Goal: Obtain resource: Obtain resource

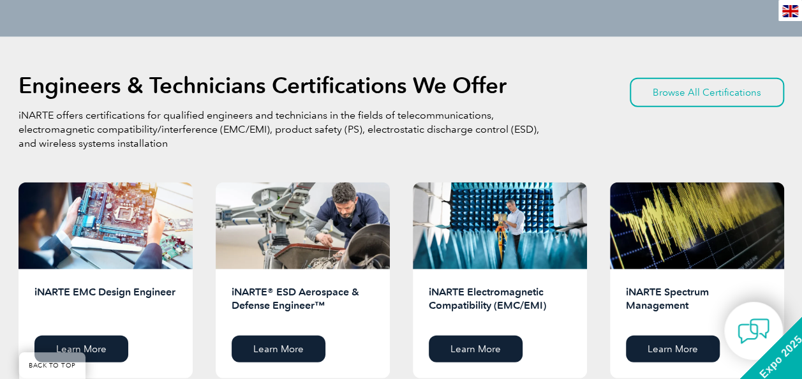
scroll to position [1327, 0]
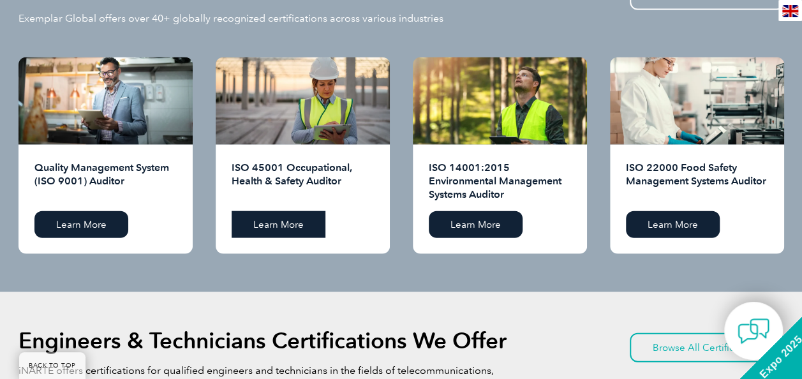
click at [299, 221] on link "Learn More" at bounding box center [279, 224] width 94 height 27
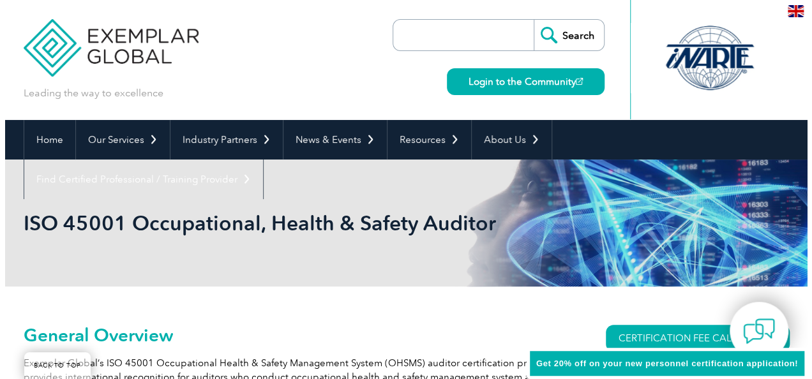
scroll to position [255, 0]
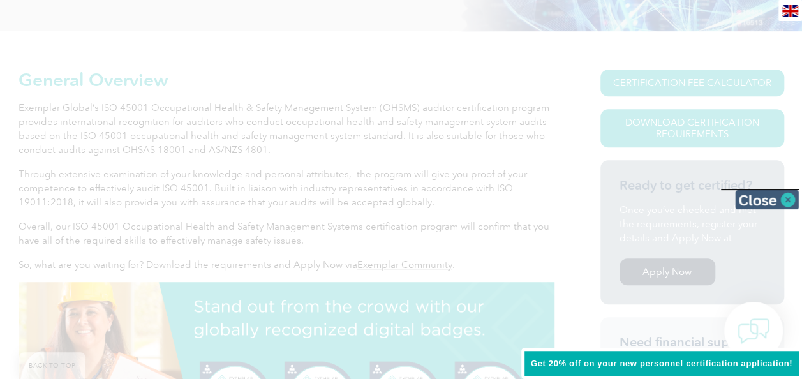
click at [791, 199] on img at bounding box center [767, 199] width 64 height 19
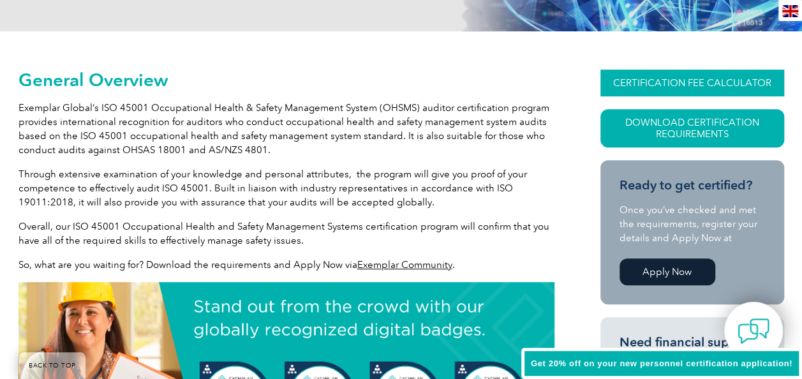
click at [684, 75] on link "CERTIFICATION FEE CALCULATOR" at bounding box center [693, 83] width 184 height 27
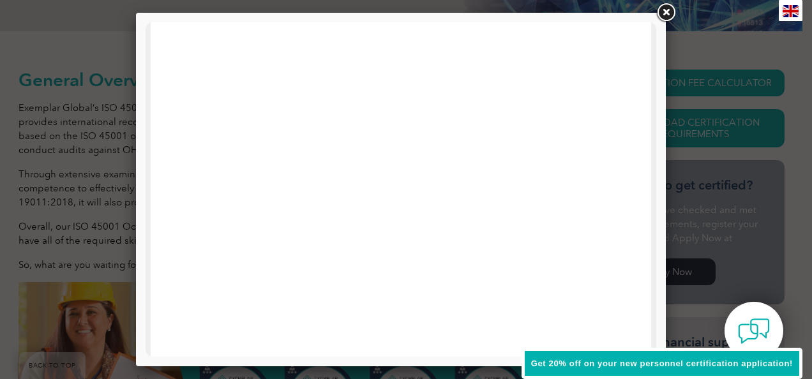
click at [664, 15] on link at bounding box center [665, 12] width 23 height 23
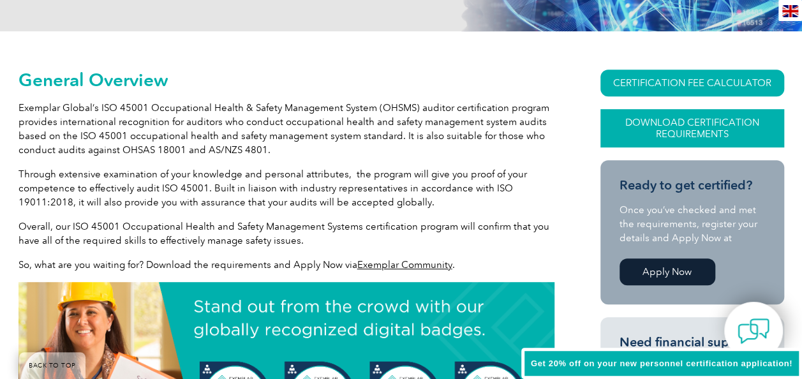
click at [687, 116] on link "Download Certification Requirements" at bounding box center [693, 128] width 184 height 38
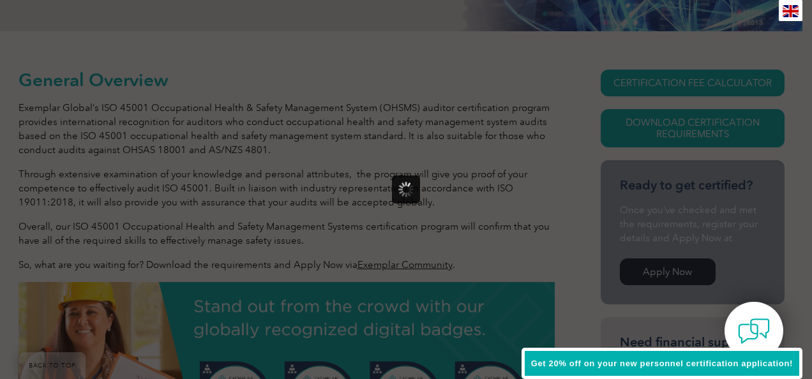
scroll to position [0, 0]
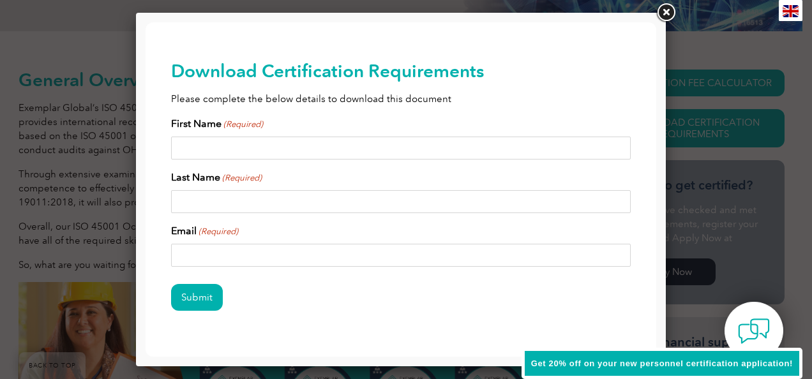
click at [411, 146] on input "First Name (Required)" at bounding box center [400, 148] width 459 height 23
type input "Wilayat"
type input "Ali"
type input "wilayatosha@gmail.com"
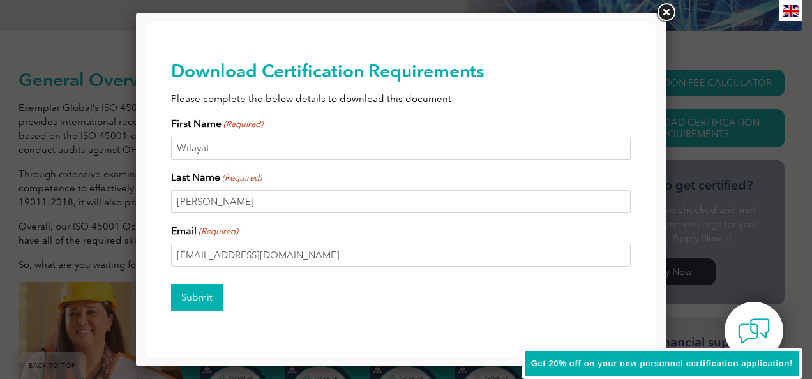
click at [204, 297] on input "Submit" at bounding box center [197, 297] width 52 height 27
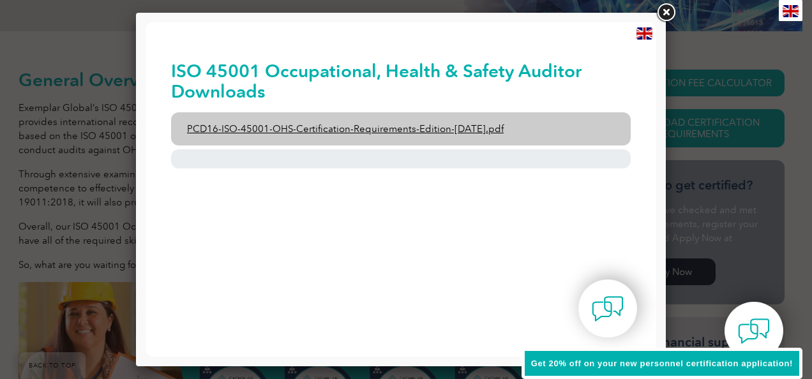
click at [402, 128] on link "PCD16-ISO-45001-OHS-Certification-Requirements-Edition-2-April-2022.pdf" at bounding box center [400, 128] width 459 height 33
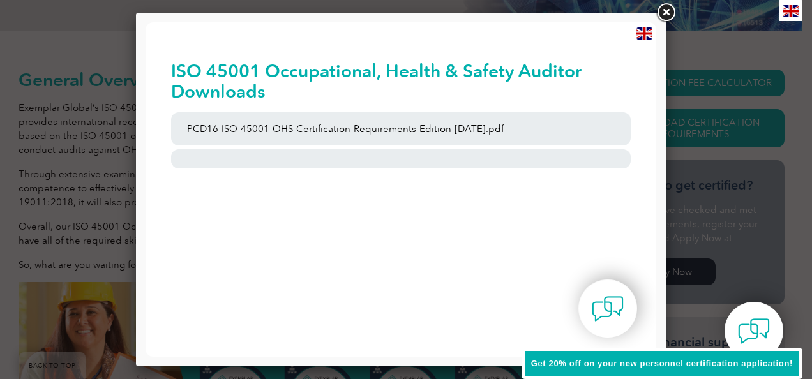
click at [663, 12] on link at bounding box center [665, 12] width 23 height 23
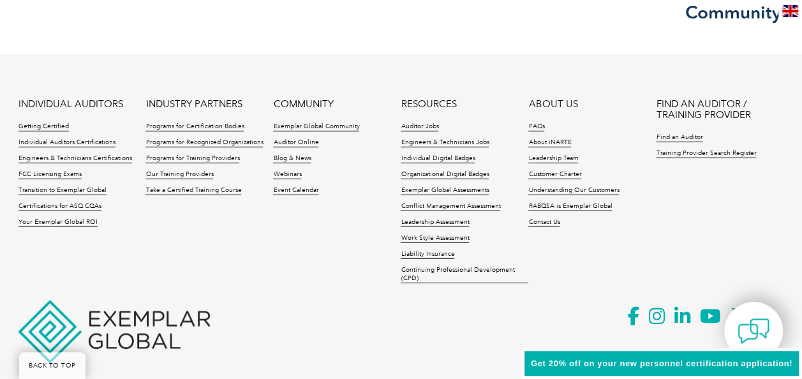
scroll to position [1925, 0]
